Goal: Information Seeking & Learning: Learn about a topic

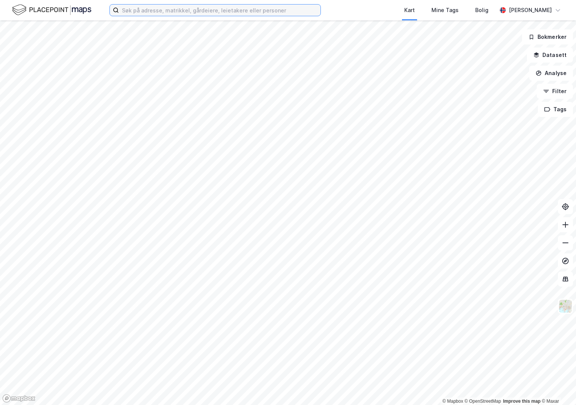
click at [151, 12] on input at bounding box center [220, 10] width 202 height 11
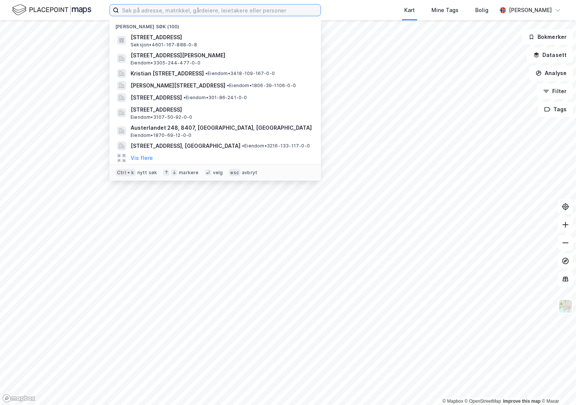
paste input "301-133/9/0/0"
type input "301-133/9/0/0"
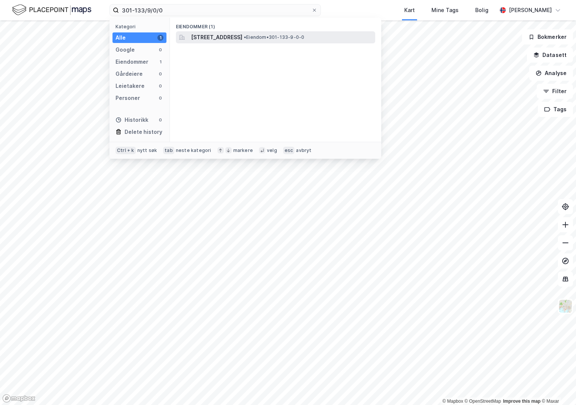
click at [228, 40] on span "[STREET_ADDRESS]" at bounding box center [216, 37] width 51 height 9
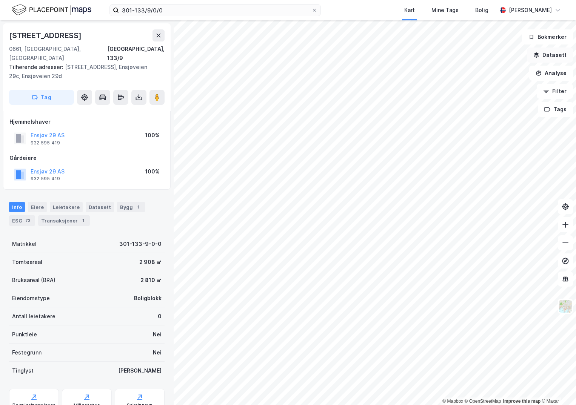
click at [550, 53] on button "Datasett" at bounding box center [550, 55] width 46 height 15
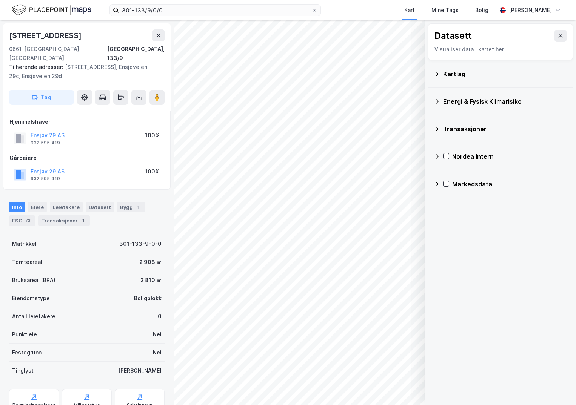
click at [439, 73] on icon at bounding box center [437, 74] width 6 height 6
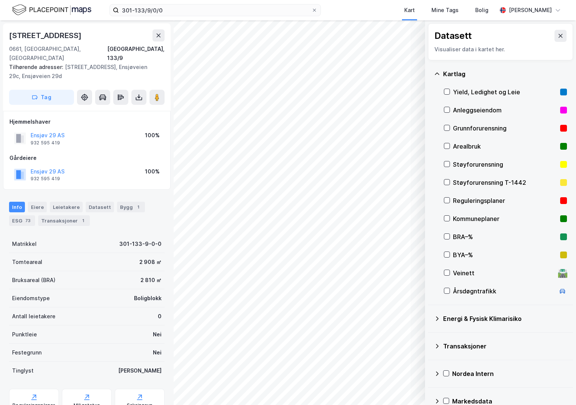
click at [451, 129] on div "Grunnforurensning" at bounding box center [505, 128] width 123 height 18
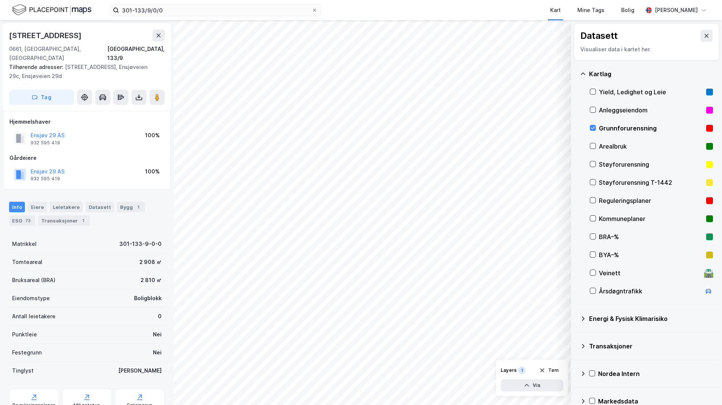
click at [576, 318] on icon at bounding box center [583, 319] width 6 height 6
click at [576, 338] on icon at bounding box center [601, 336] width 5 height 5
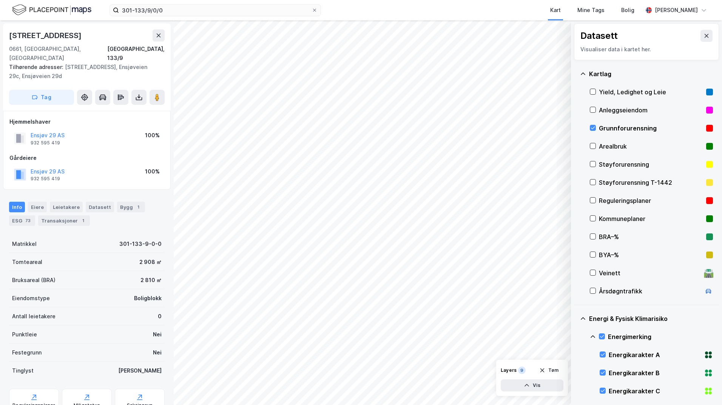
click at [576, 337] on icon at bounding box center [593, 337] width 6 height 6
click at [576, 370] on icon at bounding box center [602, 370] width 4 height 3
click at [576, 369] on icon at bounding box center [593, 370] width 6 height 6
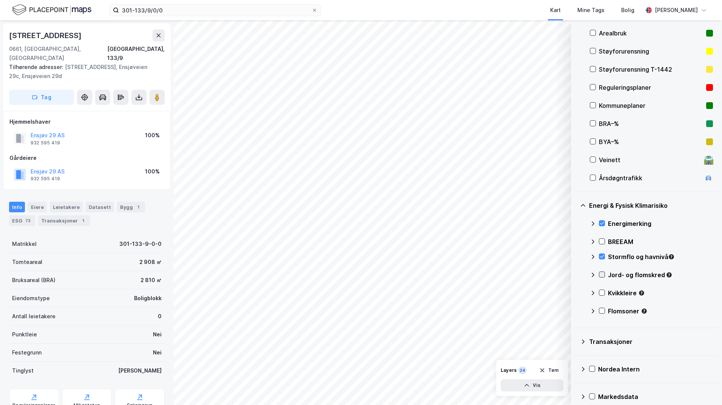
click at [576, 275] on icon at bounding box center [602, 275] width 4 height 3
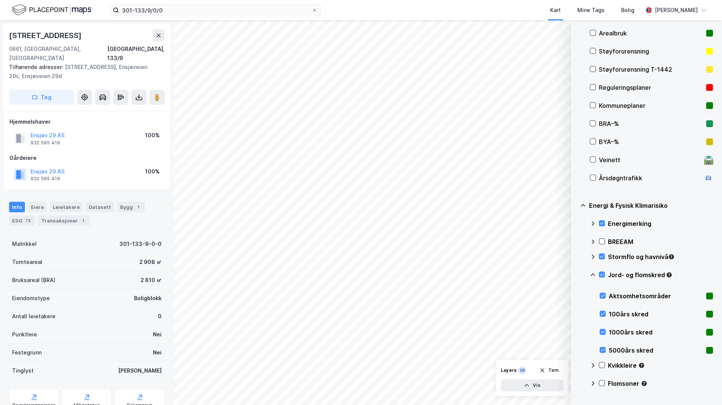
click at [576, 275] on icon at bounding box center [593, 275] width 6 height 6
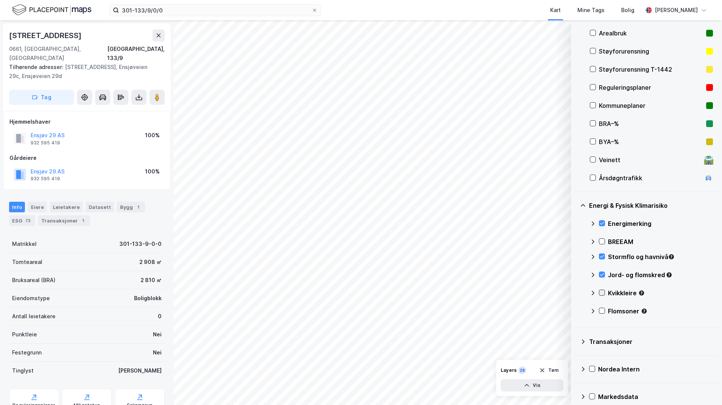
click at [576, 293] on icon at bounding box center [602, 293] width 4 height 3
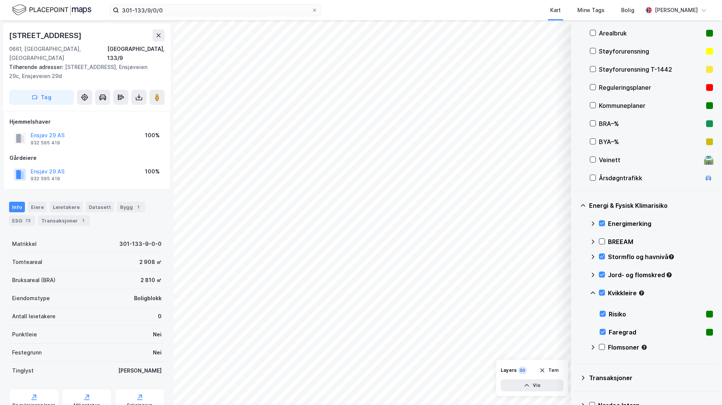
click at [576, 292] on icon at bounding box center [593, 293] width 6 height 6
drag, startPoint x: 601, startPoint y: 311, endPoint x: 596, endPoint y: 310, distance: 4.9
click at [576, 311] on icon at bounding box center [601, 310] width 5 height 5
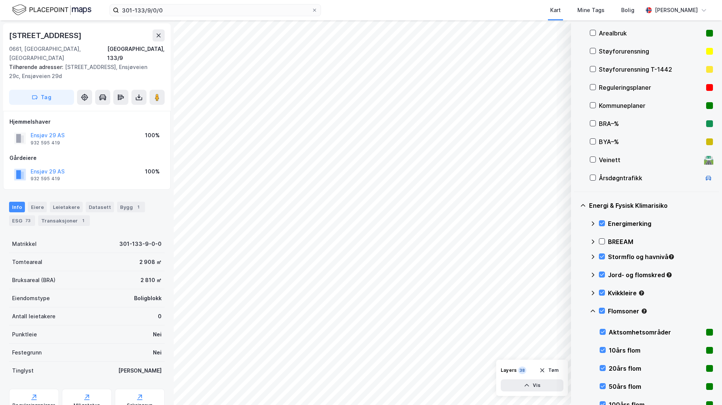
click at [576, 311] on icon at bounding box center [592, 311] width 5 height 3
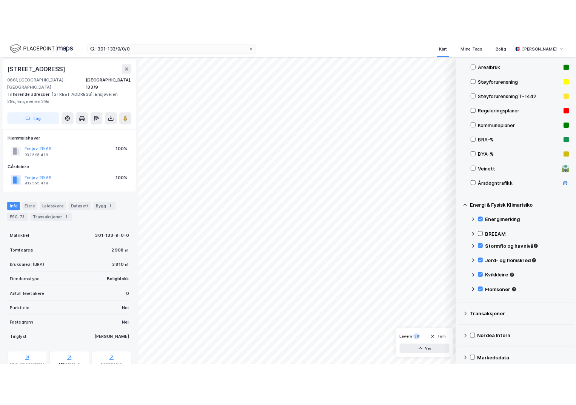
scroll to position [76, 0]
